Goal: Information Seeking & Learning: Compare options

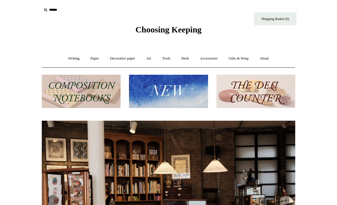
click at [169, 103] on img at bounding box center [168, 92] width 79 height 34
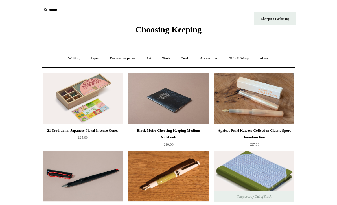
click at [146, 58] on link "Art +" at bounding box center [148, 58] width 15 height 15
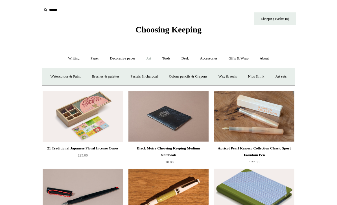
click at [270, 84] on link "Art sets" at bounding box center [280, 76] width 21 height 15
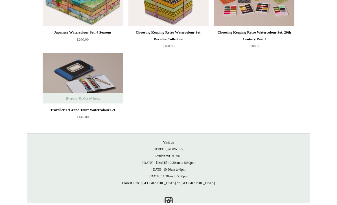
scroll to position [13, 0]
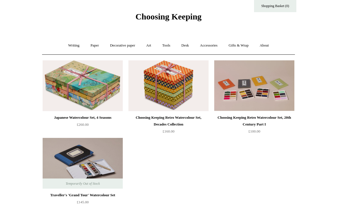
click at [152, 52] on link "Art +" at bounding box center [148, 45] width 15 height 15
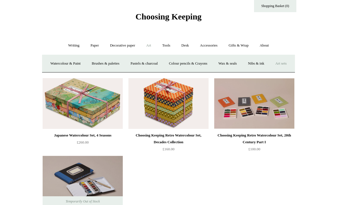
click at [85, 62] on link "Watercolour & Paint" at bounding box center [65, 63] width 40 height 15
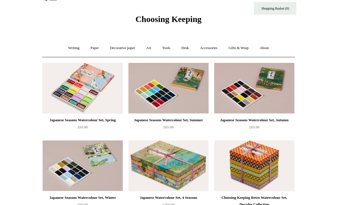
scroll to position [10, 0]
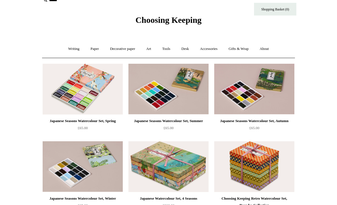
click at [179, 156] on img at bounding box center [168, 166] width 80 height 51
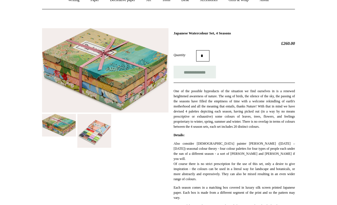
click at [101, 136] on img at bounding box center [94, 131] width 34 height 34
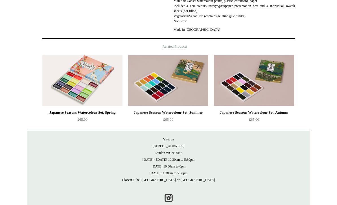
scroll to position [325, 0]
click at [116, 106] on img at bounding box center [82, 80] width 80 height 51
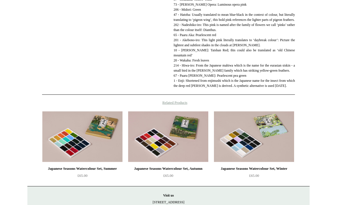
scroll to position [446, 0]
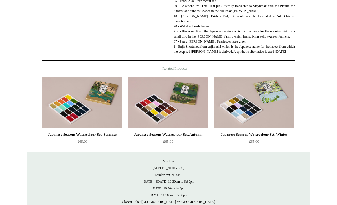
click at [108, 128] on img at bounding box center [82, 103] width 80 height 51
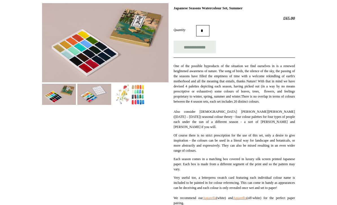
scroll to position [85, 0]
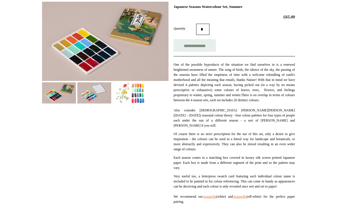
click at [95, 94] on img at bounding box center [94, 92] width 34 height 21
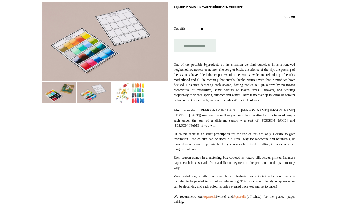
click at [129, 98] on img at bounding box center [130, 92] width 34 height 21
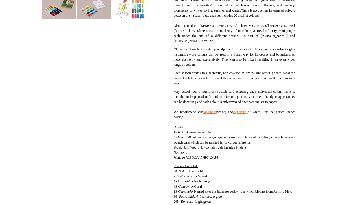
scroll to position [170, 0]
